Goal: Find specific page/section: Find specific page/section

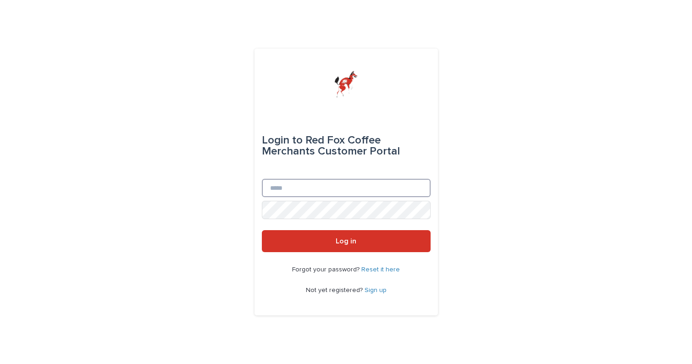
type input "**********"
click at [346, 242] on button "Log in" at bounding box center [346, 241] width 169 height 22
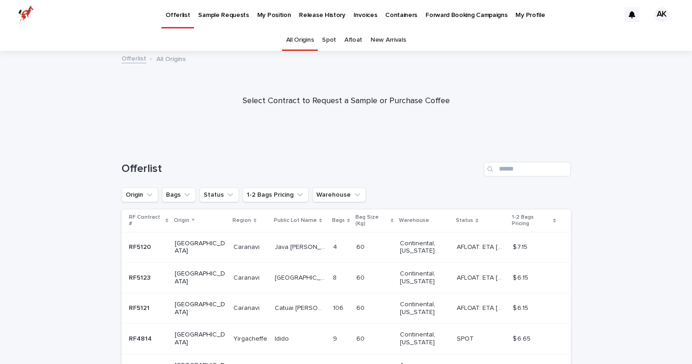
click at [268, 15] on p "My Position" at bounding box center [274, 9] width 34 height 19
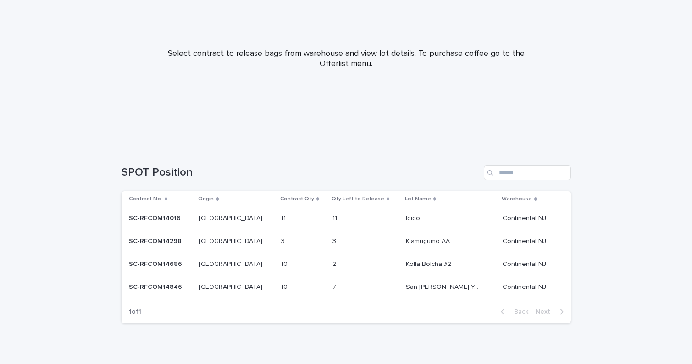
scroll to position [89, 0]
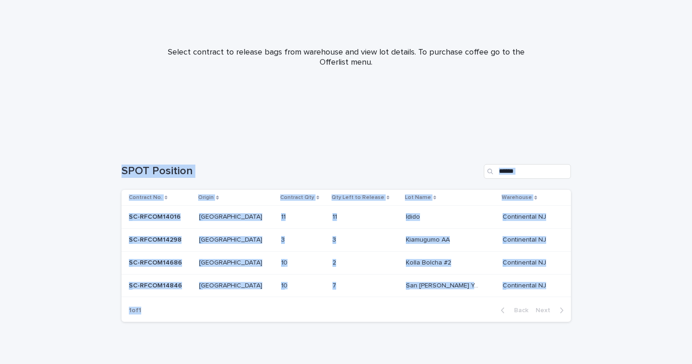
drag, startPoint x: 116, startPoint y: 165, endPoint x: 249, endPoint y: 308, distance: 195.0
click at [249, 308] on div "Loading... Saving… Loading... Saving… SPOT Position Add New Contract No. Origin…" at bounding box center [346, 249] width 458 height 207
copy div "SPOT Position Add New Contract No. Origin Contract Qty Qty Left to Release Lot …"
